Goal: Find specific page/section: Find specific page/section

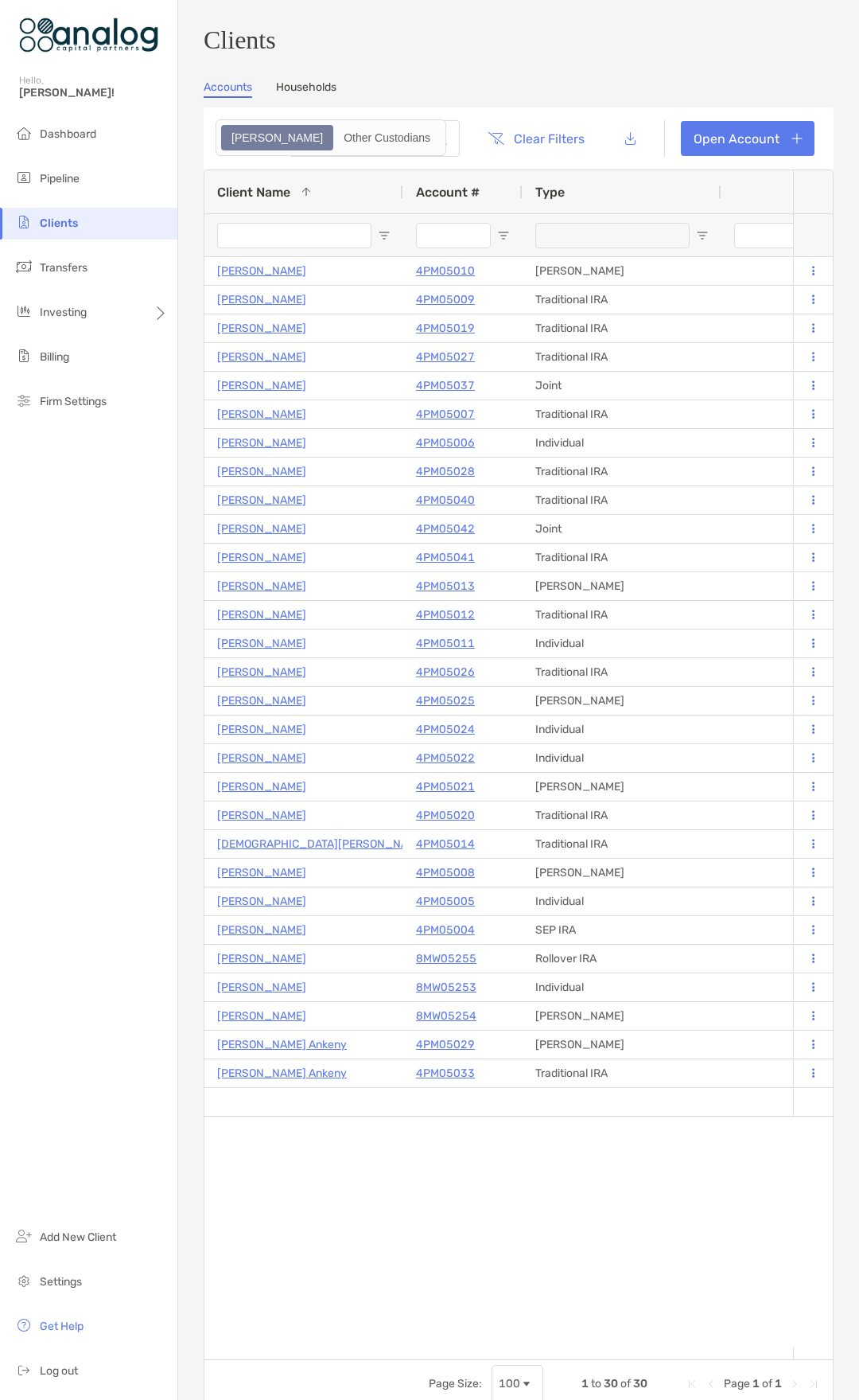
click at [667, 79] on div "Clients Accounts Households Zoe Other Custodians Clear Filters Open Account 1 t…" at bounding box center [519, 717] width 630 height 1382
click at [70, 182] on span "Pipeline" at bounding box center [59, 179] width 39 height 14
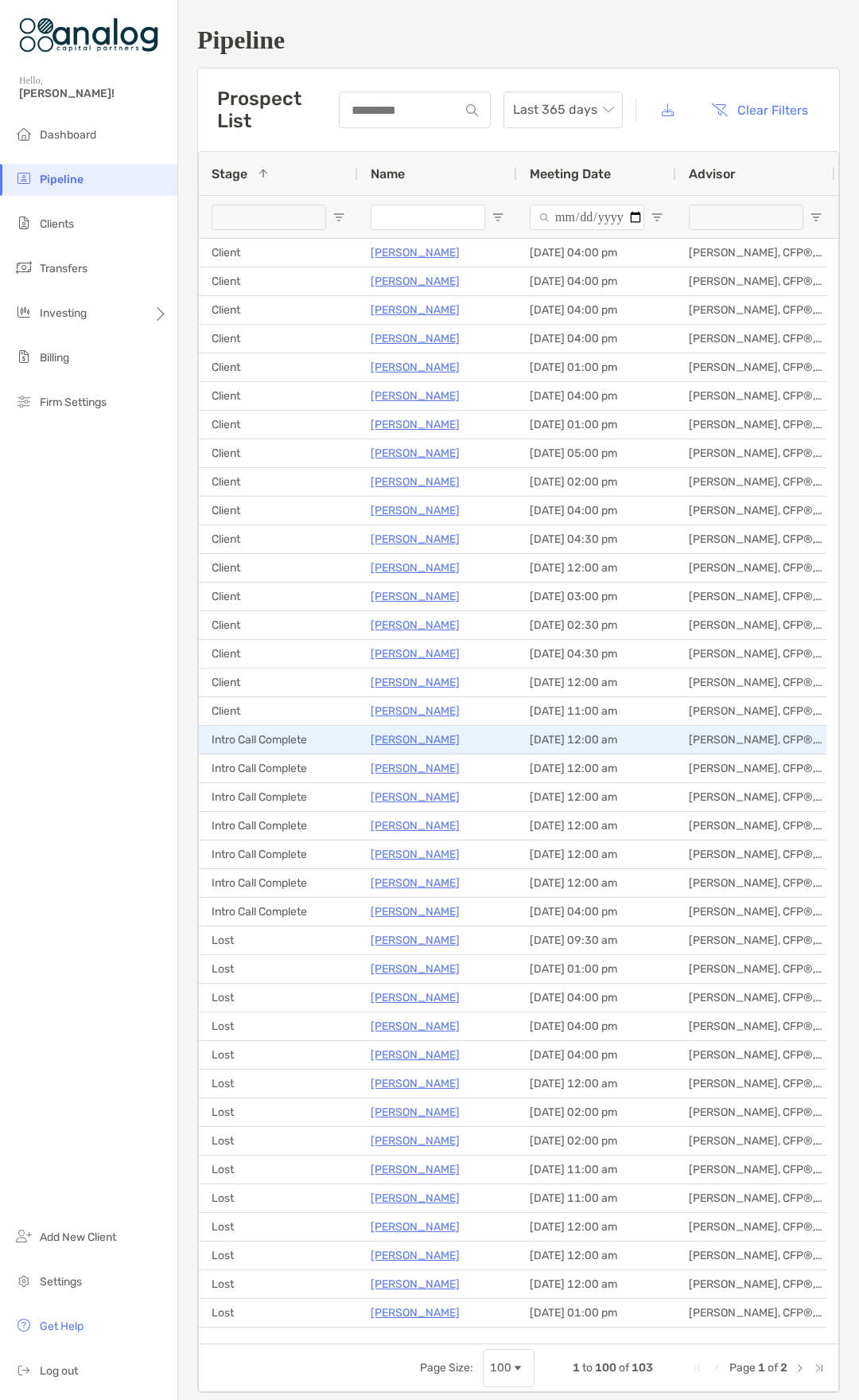
scroll to position [241, 0]
